Goal: Check status: Check status

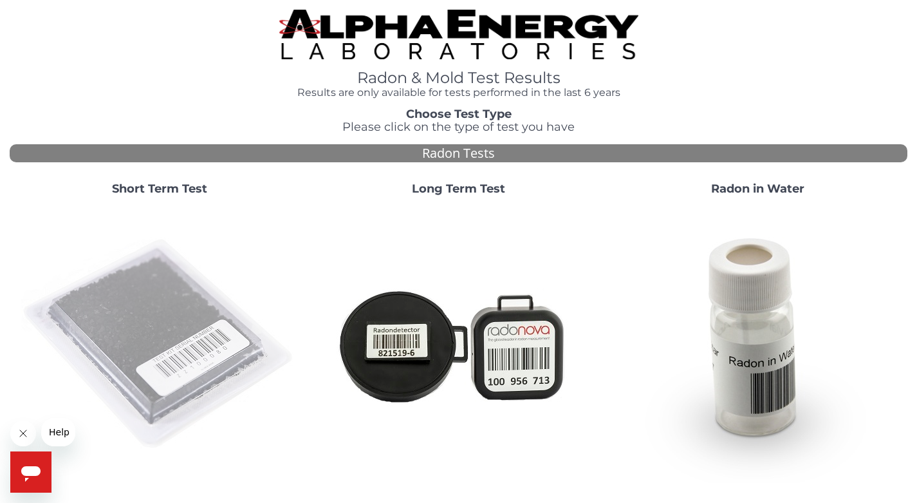
click at [181, 332] on img at bounding box center [159, 344] width 277 height 277
click at [167, 320] on img at bounding box center [159, 344] width 277 height 277
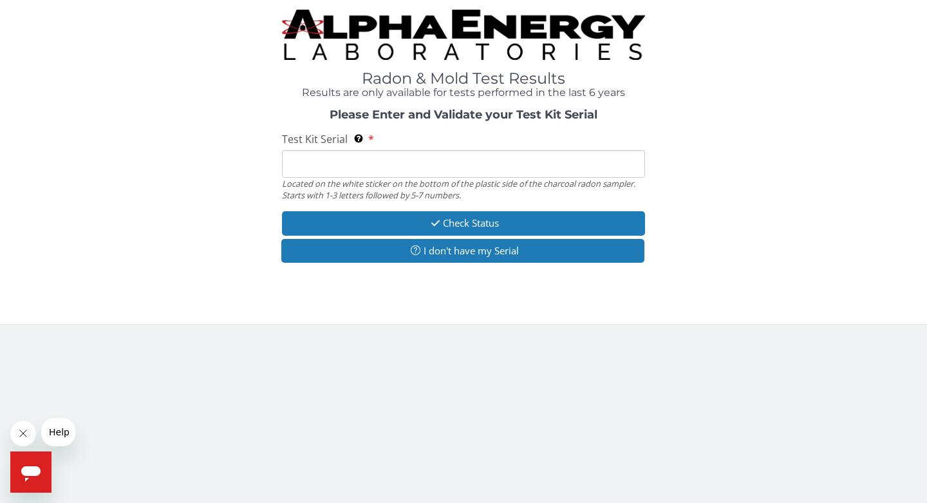
click at [296, 162] on input "Test Kit Serial Located on the white sticker on the bottom of the plastic side …" at bounding box center [463, 164] width 363 height 28
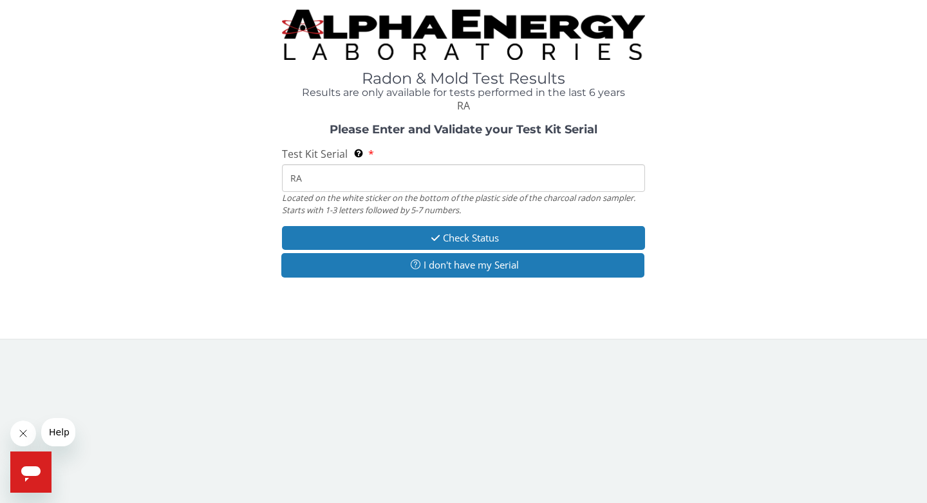
type input "RA206625"
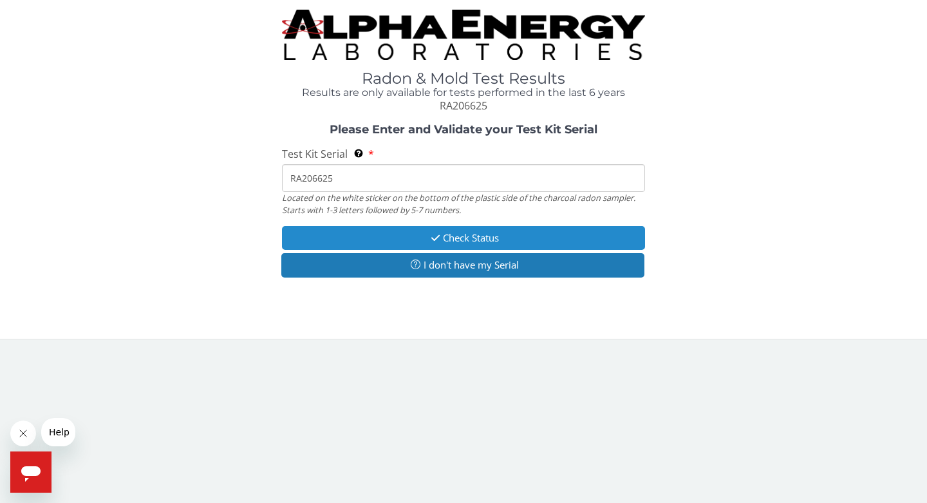
click at [428, 236] on icon "button" at bounding box center [435, 238] width 15 height 10
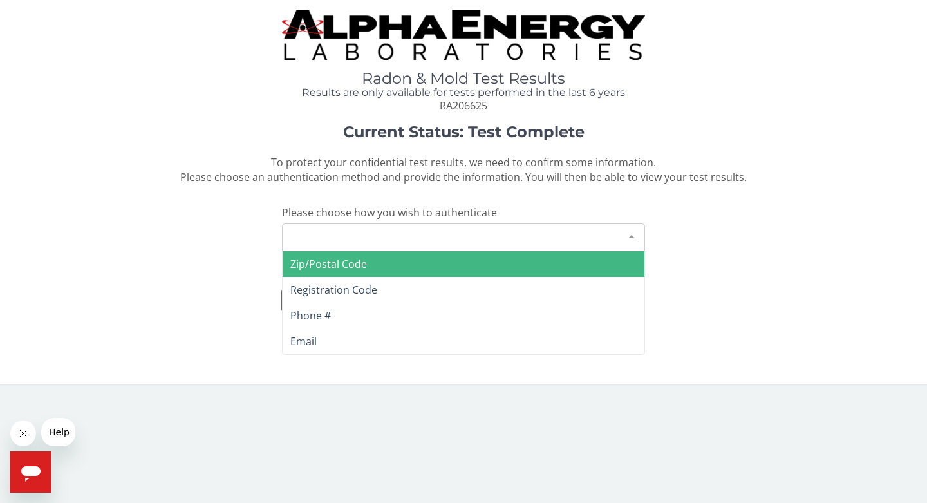
click at [633, 234] on div at bounding box center [632, 236] width 26 height 24
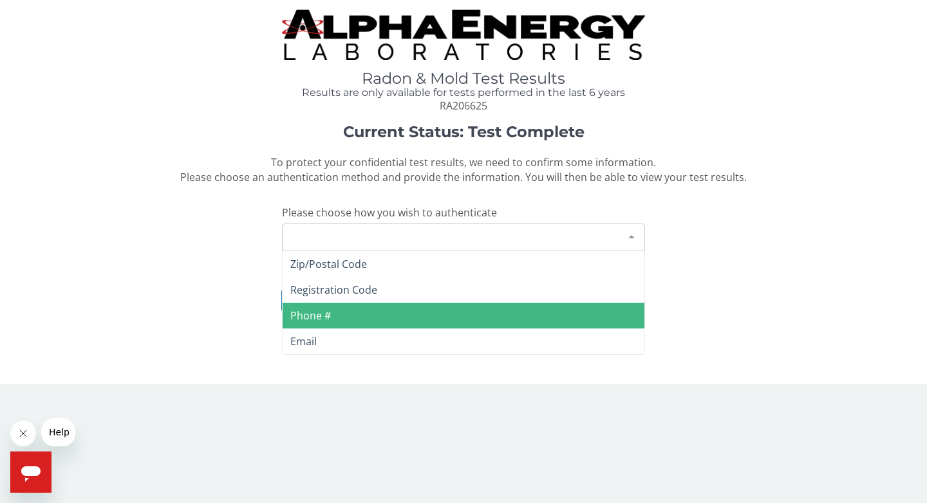
click at [373, 314] on span "Phone #" at bounding box center [464, 316] width 362 height 26
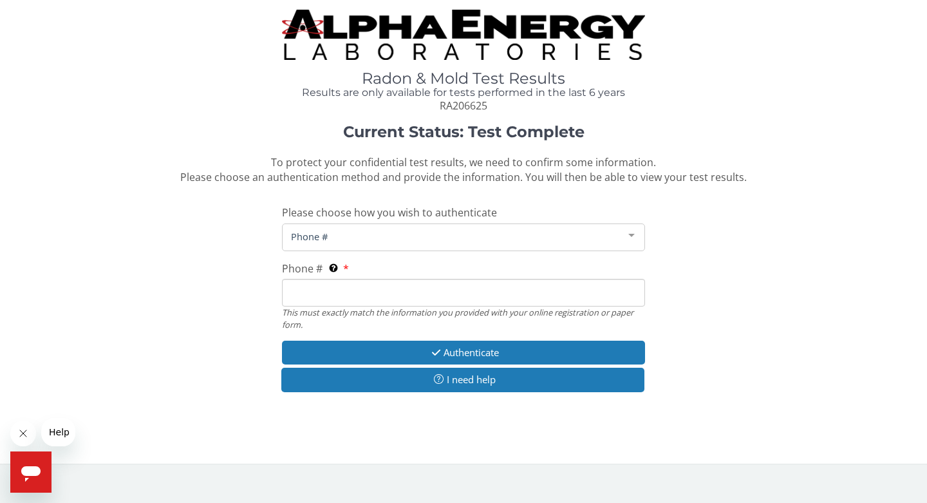
click at [333, 292] on input "Phone # This must exactly match the information you provided with your online r…" at bounding box center [463, 293] width 363 height 28
click at [357, 289] on input "303 579 5127" at bounding box center [463, 293] width 363 height 28
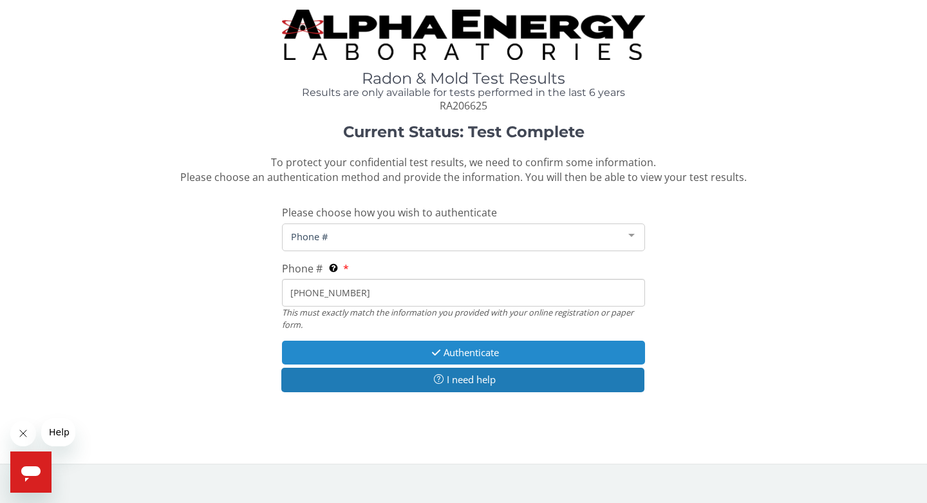
type input "303 579 5127"
click at [440, 348] on icon "button" at bounding box center [436, 353] width 15 height 10
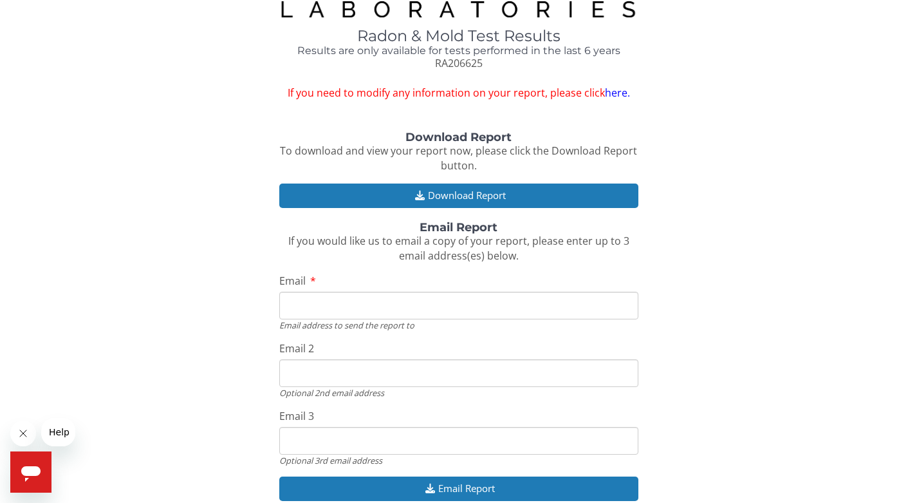
scroll to position [104, 0]
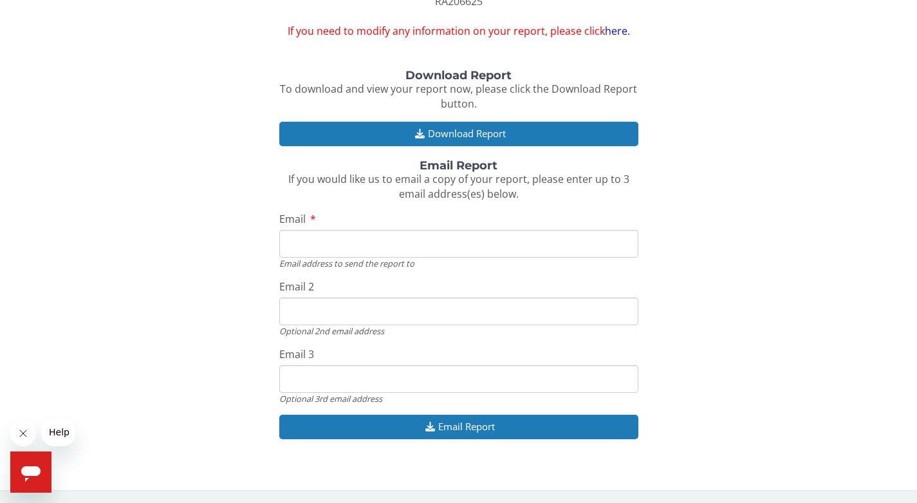
click at [339, 241] on input "Email" at bounding box center [458, 244] width 359 height 28
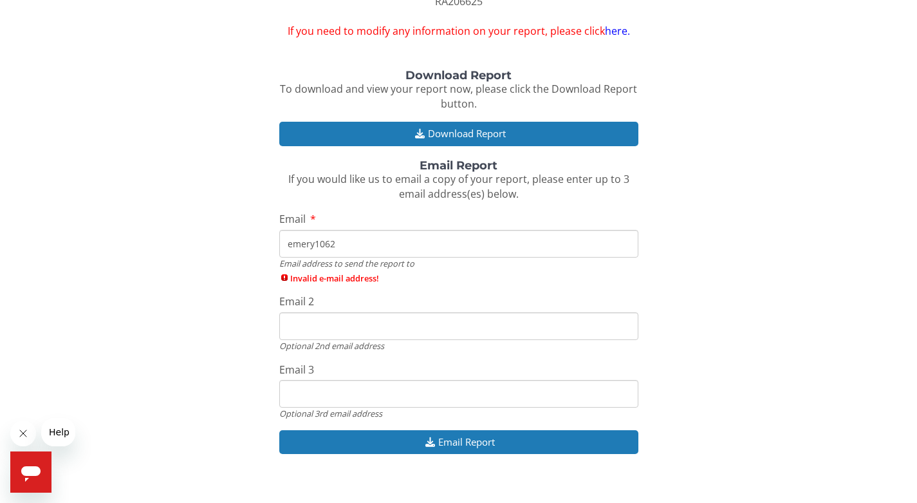
type input "emery1062@comcast.net"
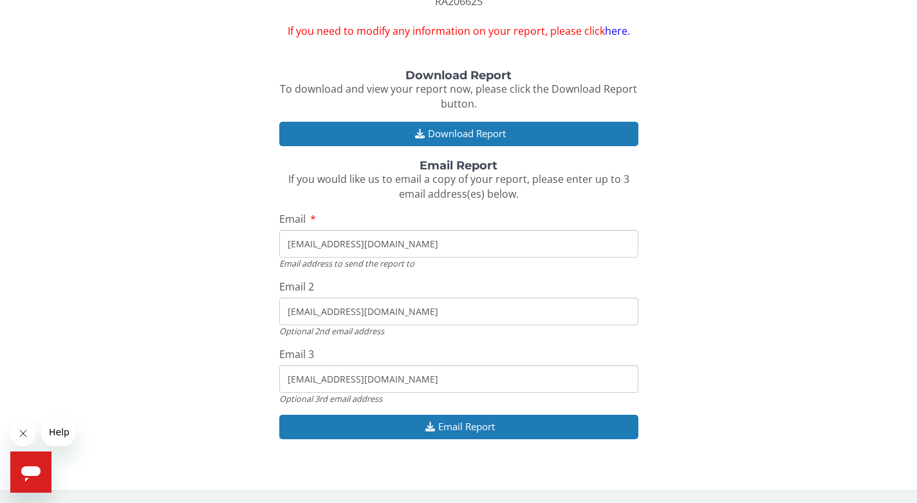
drag, startPoint x: 404, startPoint y: 315, endPoint x: 287, endPoint y: 310, distance: 116.7
click at [287, 310] on input "emery1062@comcast.net" at bounding box center [458, 311] width 359 height 28
click at [665, 314] on div "Download Report To download and view your report now, please click the Download…" at bounding box center [459, 261] width 898 height 383
click at [397, 375] on input "emery1062@comcast.net" at bounding box center [458, 379] width 359 height 28
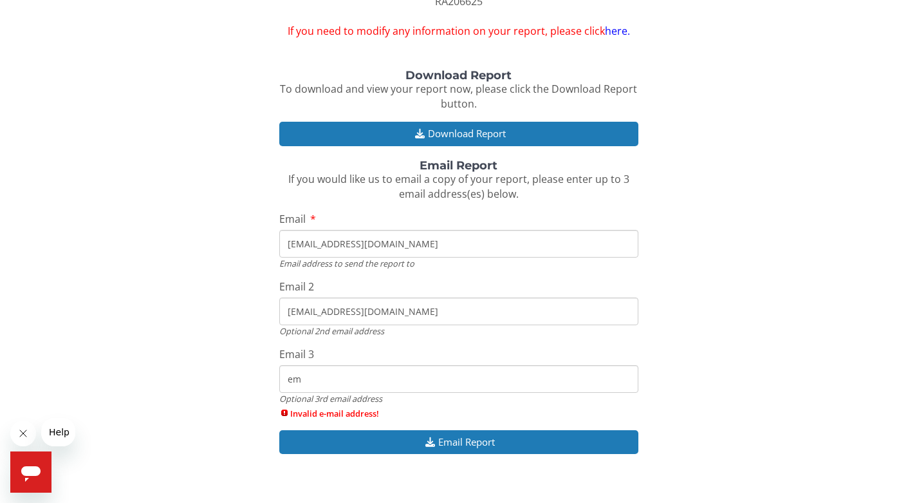
type input "e"
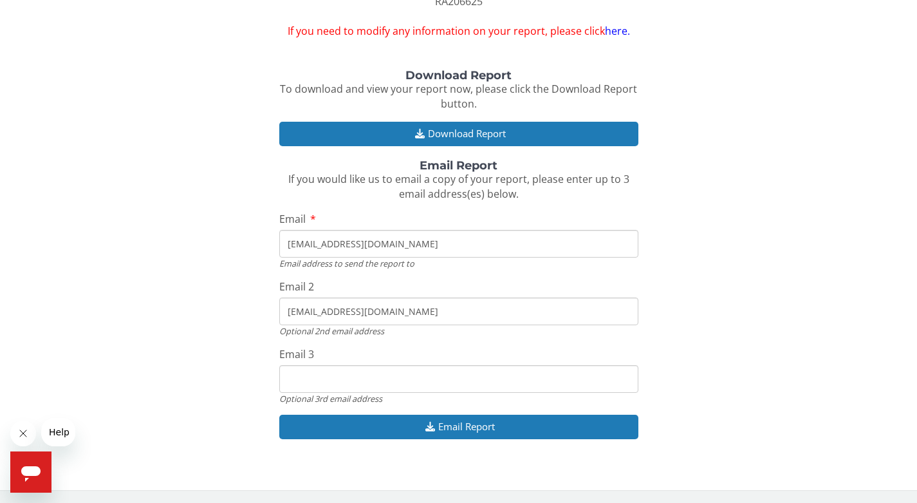
click at [401, 312] on input "emery1062@comcast.net" at bounding box center [458, 311] width 359 height 28
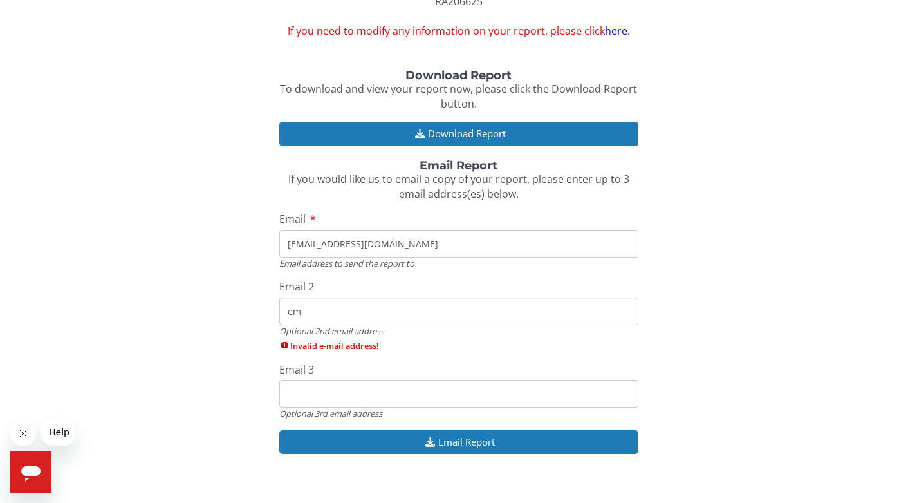
type input "e"
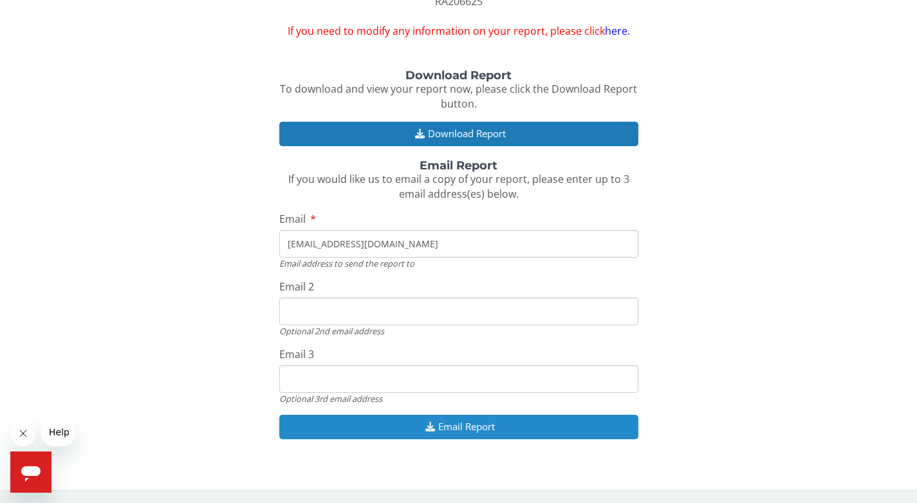
click at [467, 429] on button "Email Report" at bounding box center [458, 427] width 359 height 24
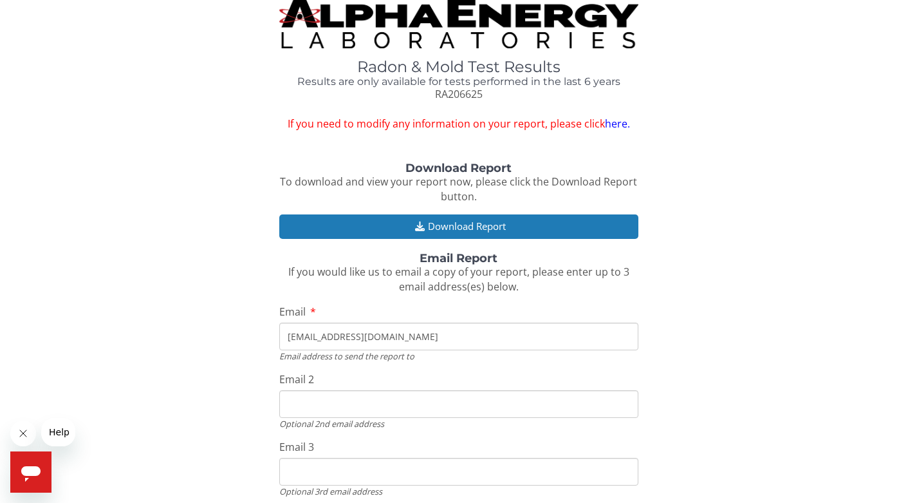
scroll to position [0, 0]
